Goal: Find specific page/section: Find specific page/section

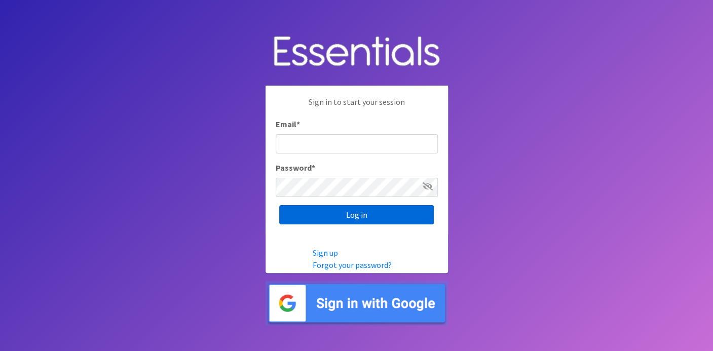
type input "deb@villagediaperbank.org"
click at [342, 216] on input "Log in" at bounding box center [356, 214] width 154 height 19
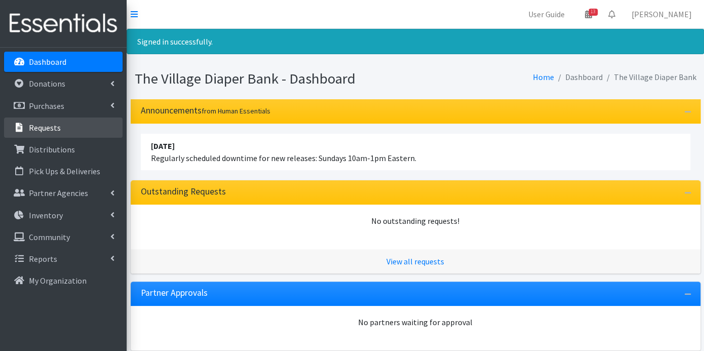
click at [61, 124] on link "Requests" at bounding box center [63, 128] width 119 height 20
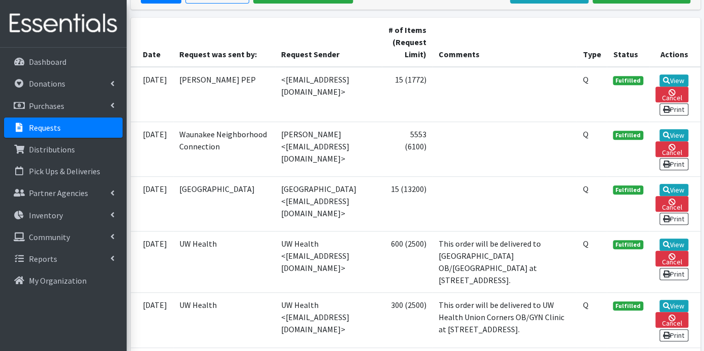
scroll to position [225, 0]
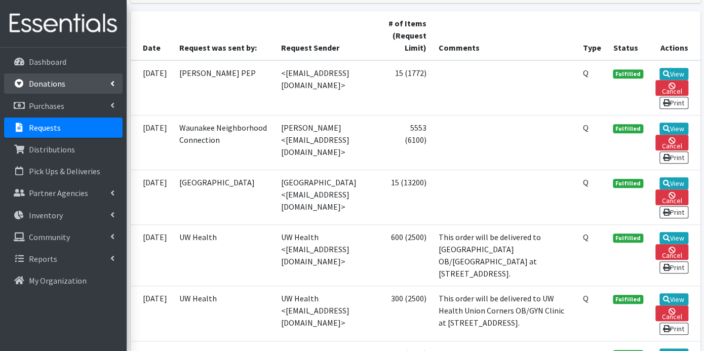
click at [37, 80] on p "Donations" at bounding box center [47, 84] width 36 height 10
